Goal: Information Seeking & Learning: Learn about a topic

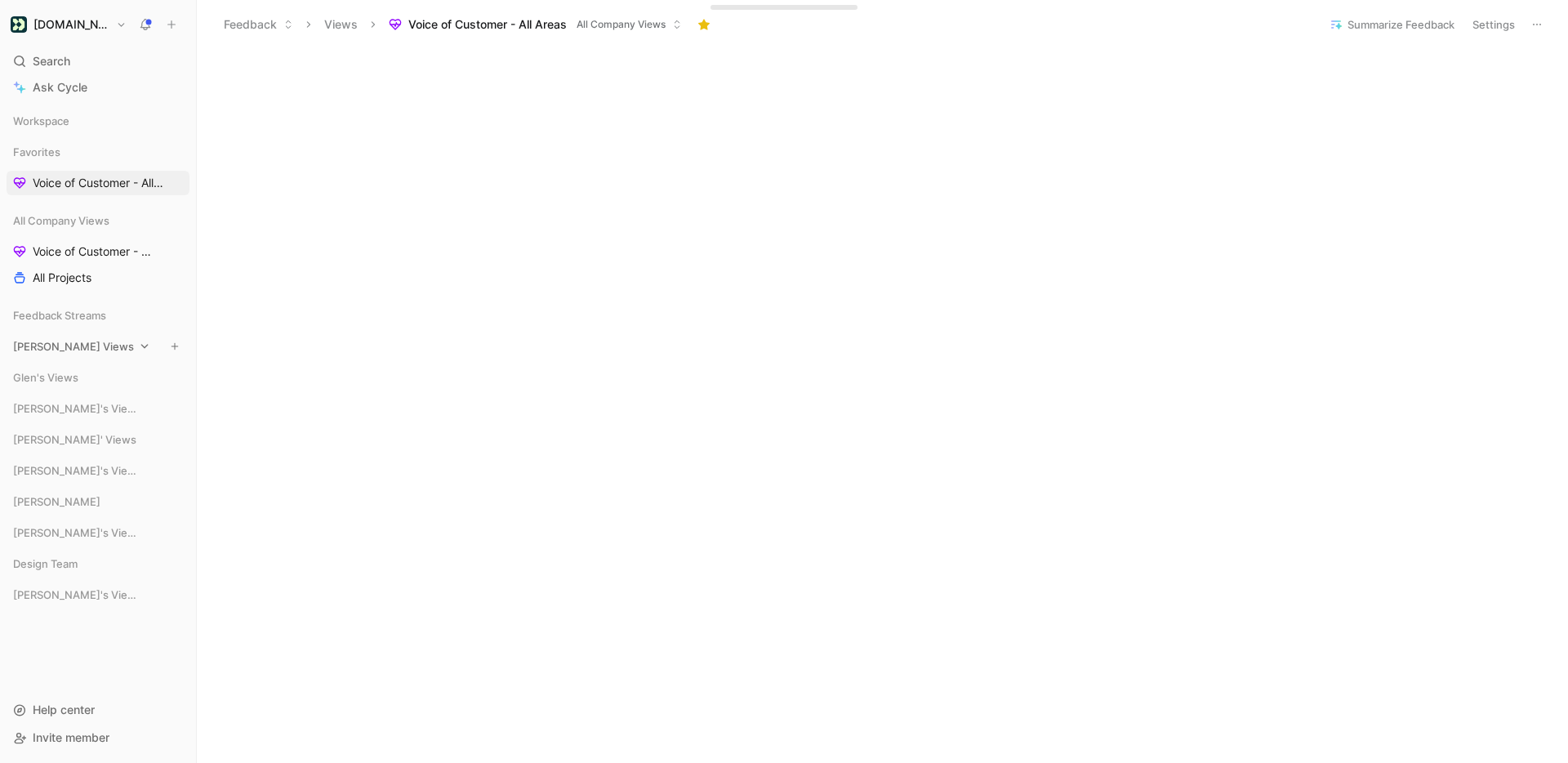
click at [174, 346] on use "button" at bounding box center [174, 346] width 6 height 6
click at [327, 452] on span "Create view" at bounding box center [338, 453] width 63 height 16
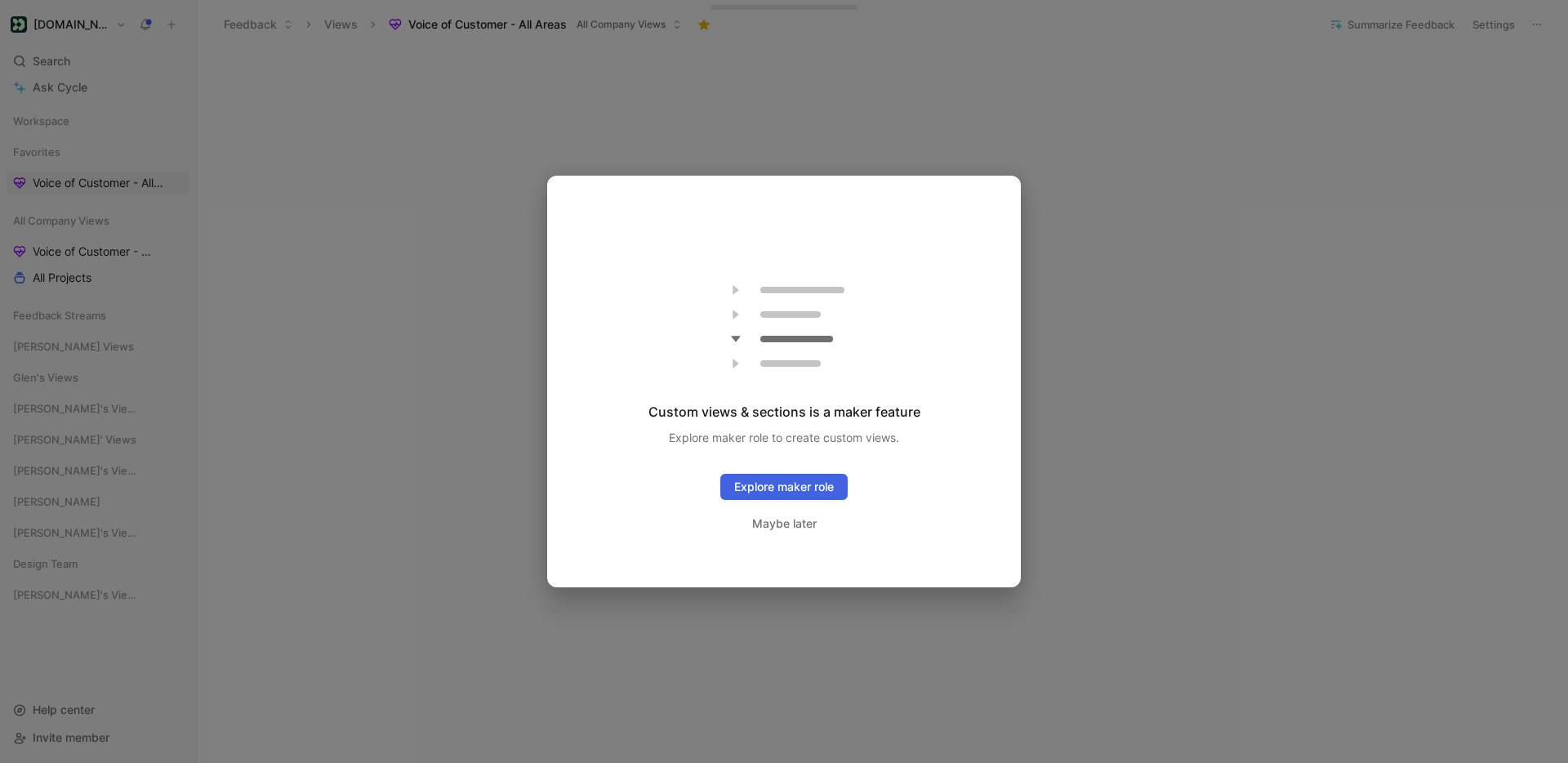
click at [751, 489] on link "Explore maker role" at bounding box center [784, 487] width 128 height 26
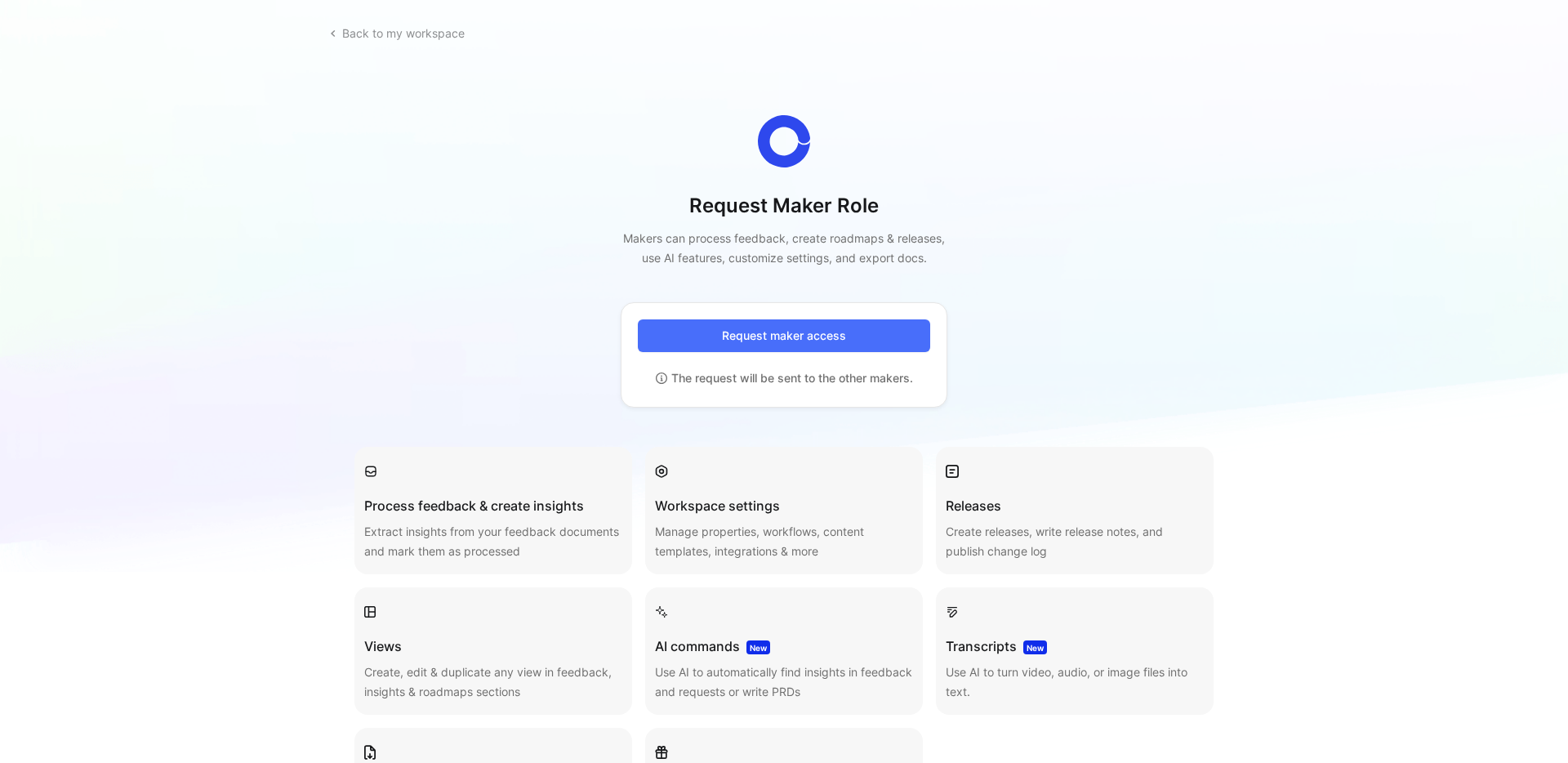
click at [320, 347] on div "Back to my workspace Request Maker Role Makers can process feedback, create roa…" at bounding box center [783, 527] width 964 height 1016
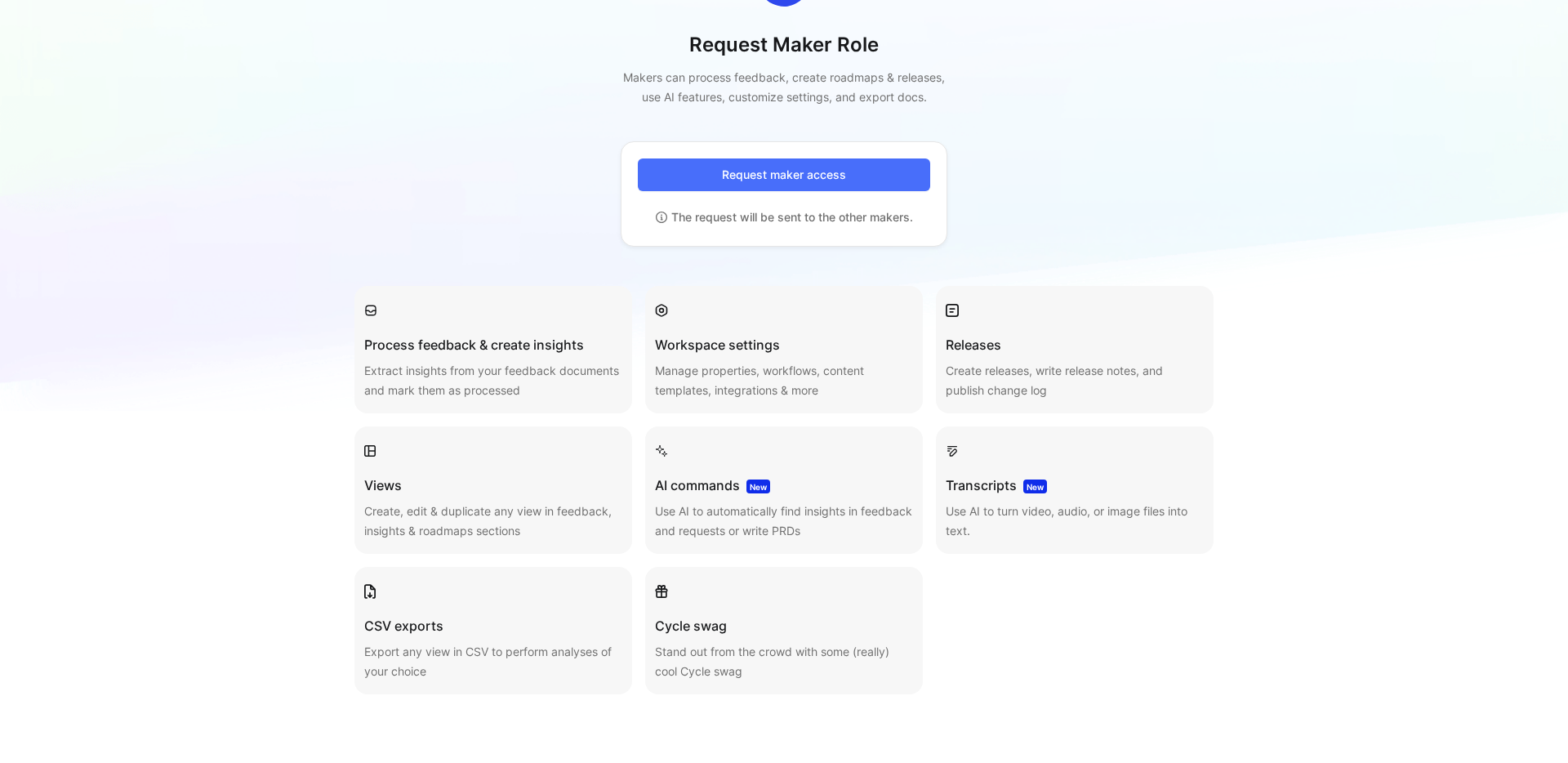
scroll to position [272, 0]
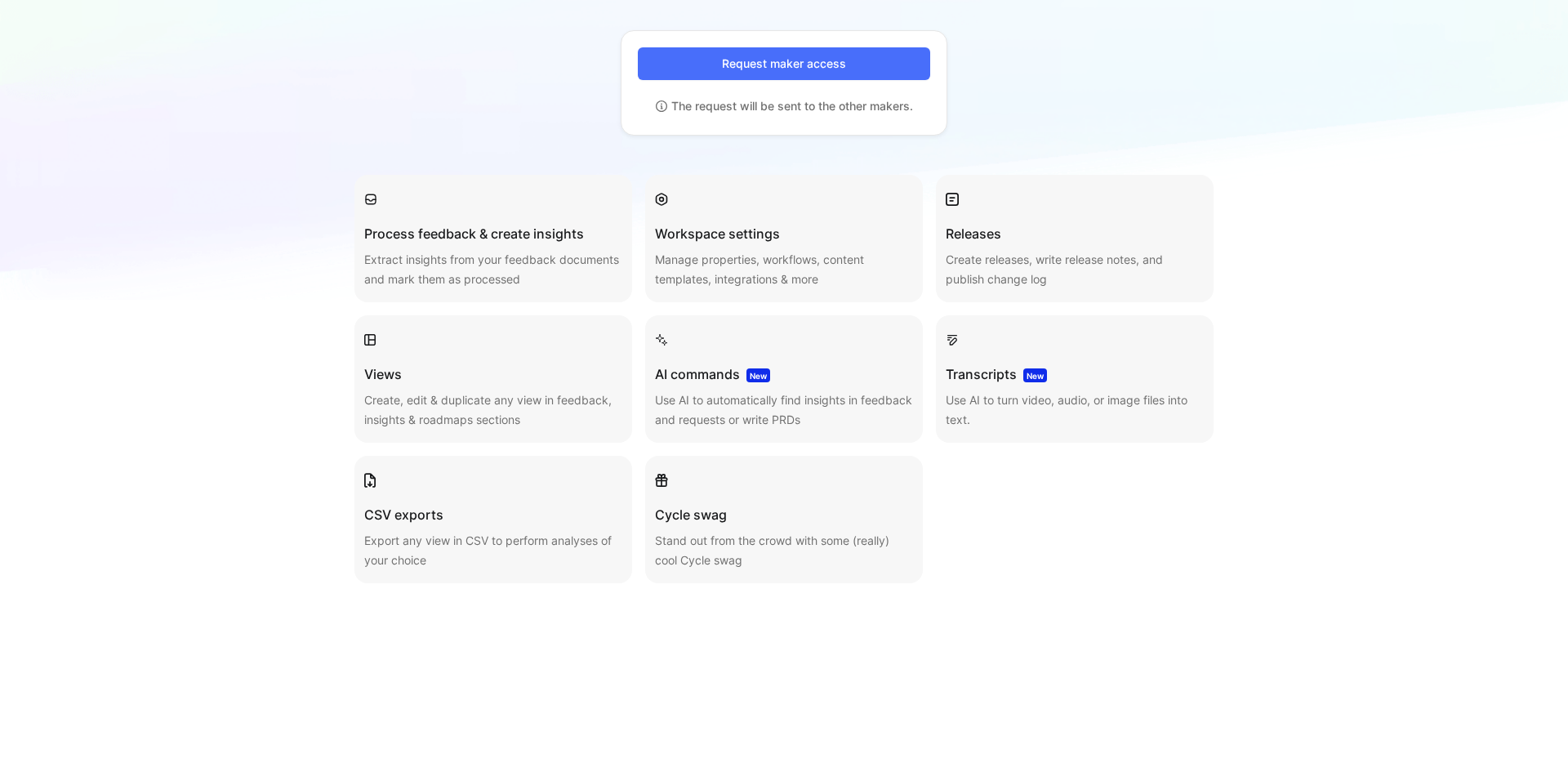
click at [685, 519] on h3 "Cycle swag" at bounding box center [783, 515] width 258 height 19
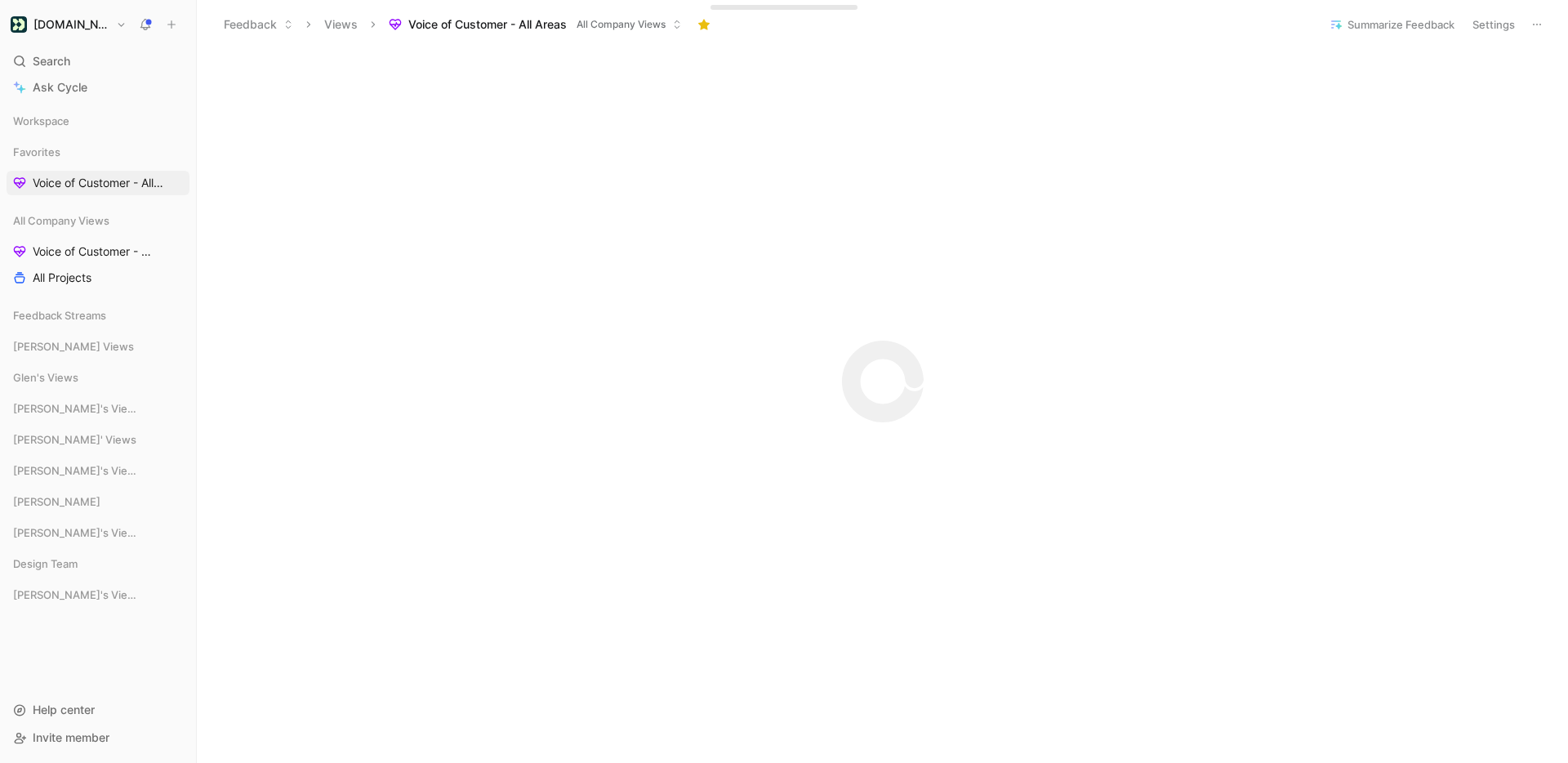
click at [150, 18] on icon at bounding box center [145, 24] width 13 height 13
click at [1161, 38] on div "Feedback Views Voice of Customer - All Areas All Company Views" at bounding box center [763, 25] width 1096 height 28
